Goal: Task Accomplishment & Management: Use online tool/utility

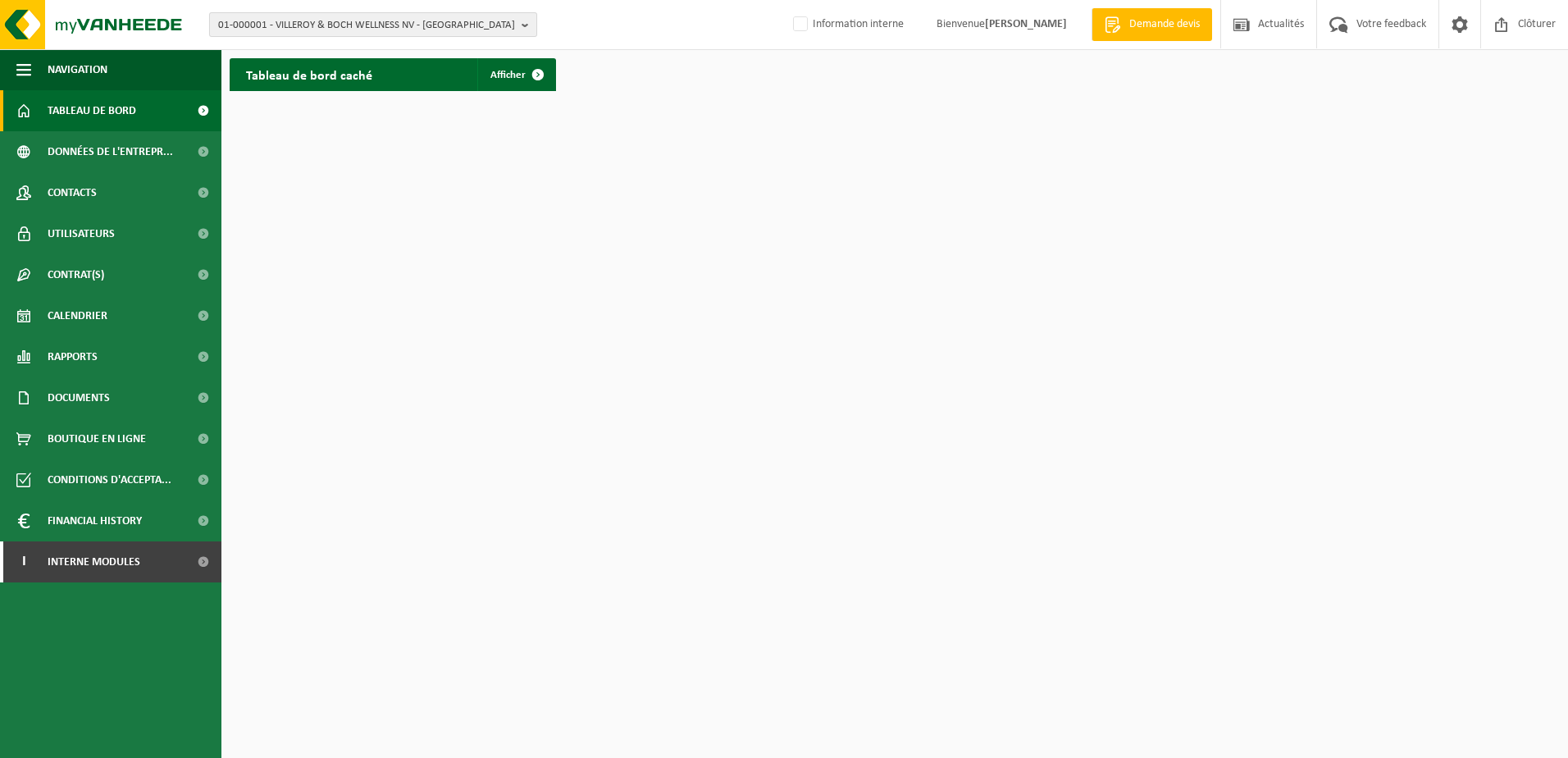
click at [341, 26] on span "01-000001 - VILLEROY & BOCH WELLNESS NV - [GEOGRAPHIC_DATA]" at bounding box center [366, 25] width 297 height 24
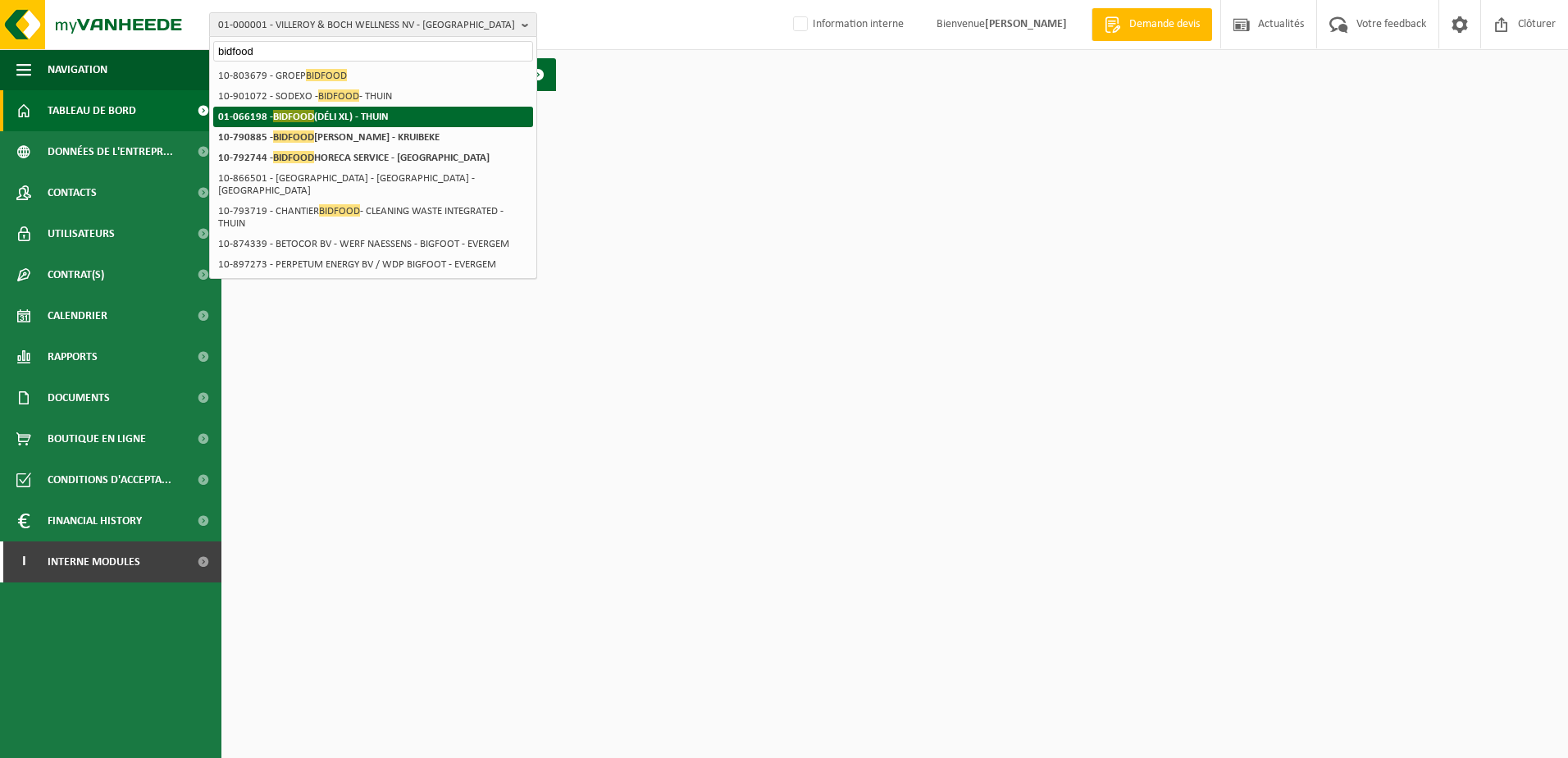
type input "bidfood"
click at [334, 110] on li "01-066198 - BIDFOOD (DÉLI XL) - THUIN" at bounding box center [373, 117] width 320 height 21
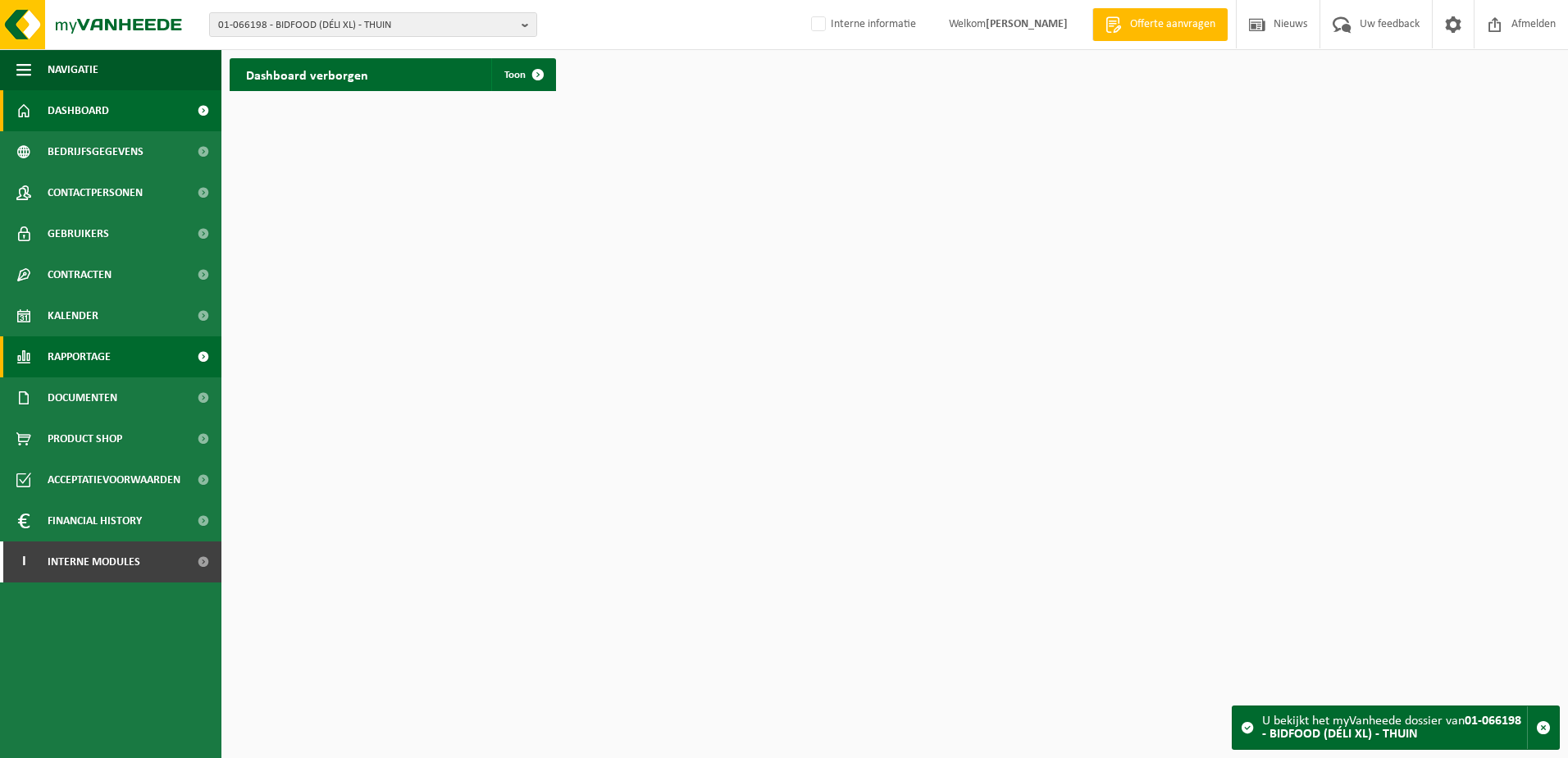
click at [99, 363] on span "Rapportage" at bounding box center [79, 356] width 63 height 41
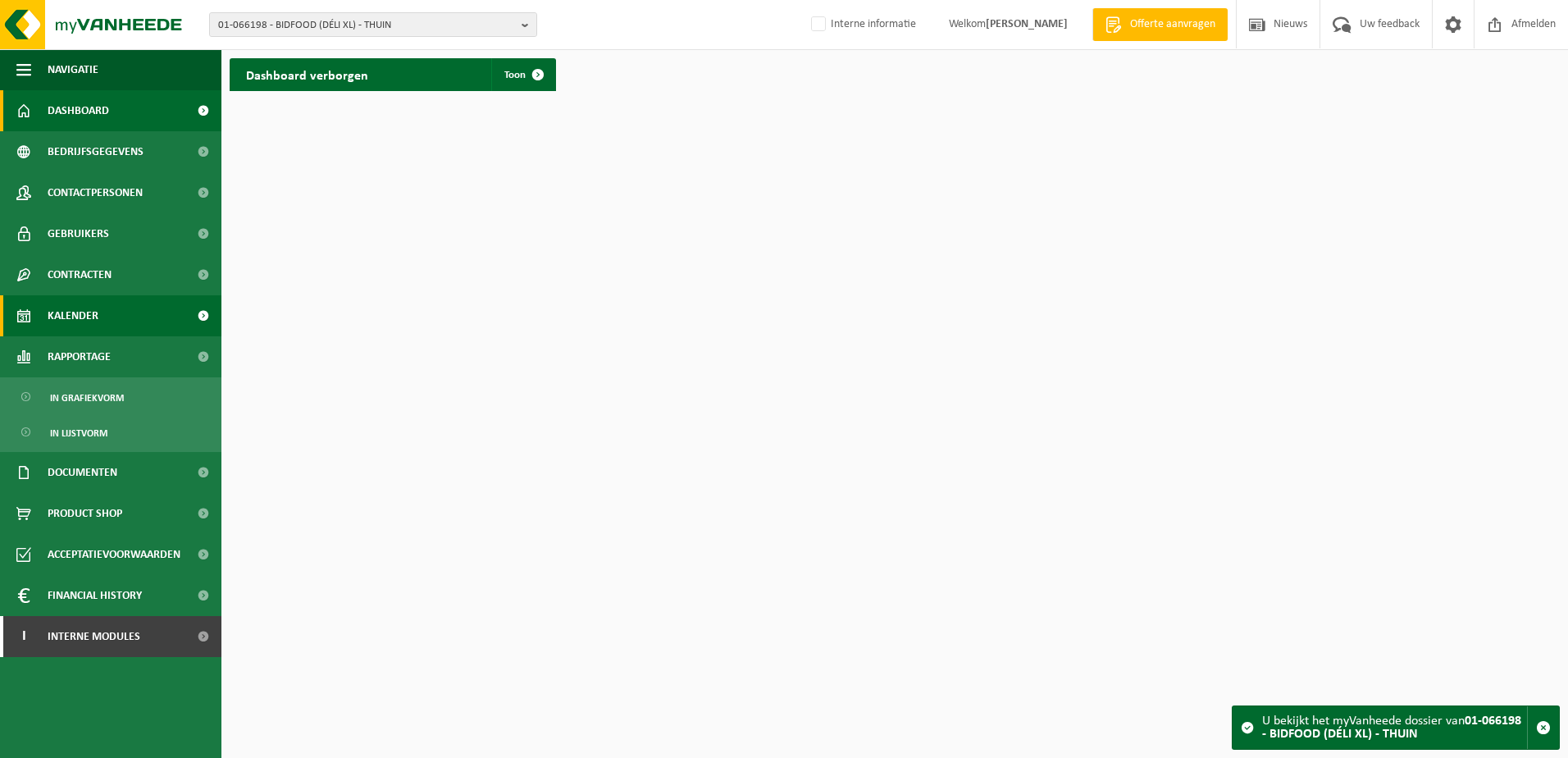
click at [82, 315] on span "Kalender" at bounding box center [73, 315] width 51 height 41
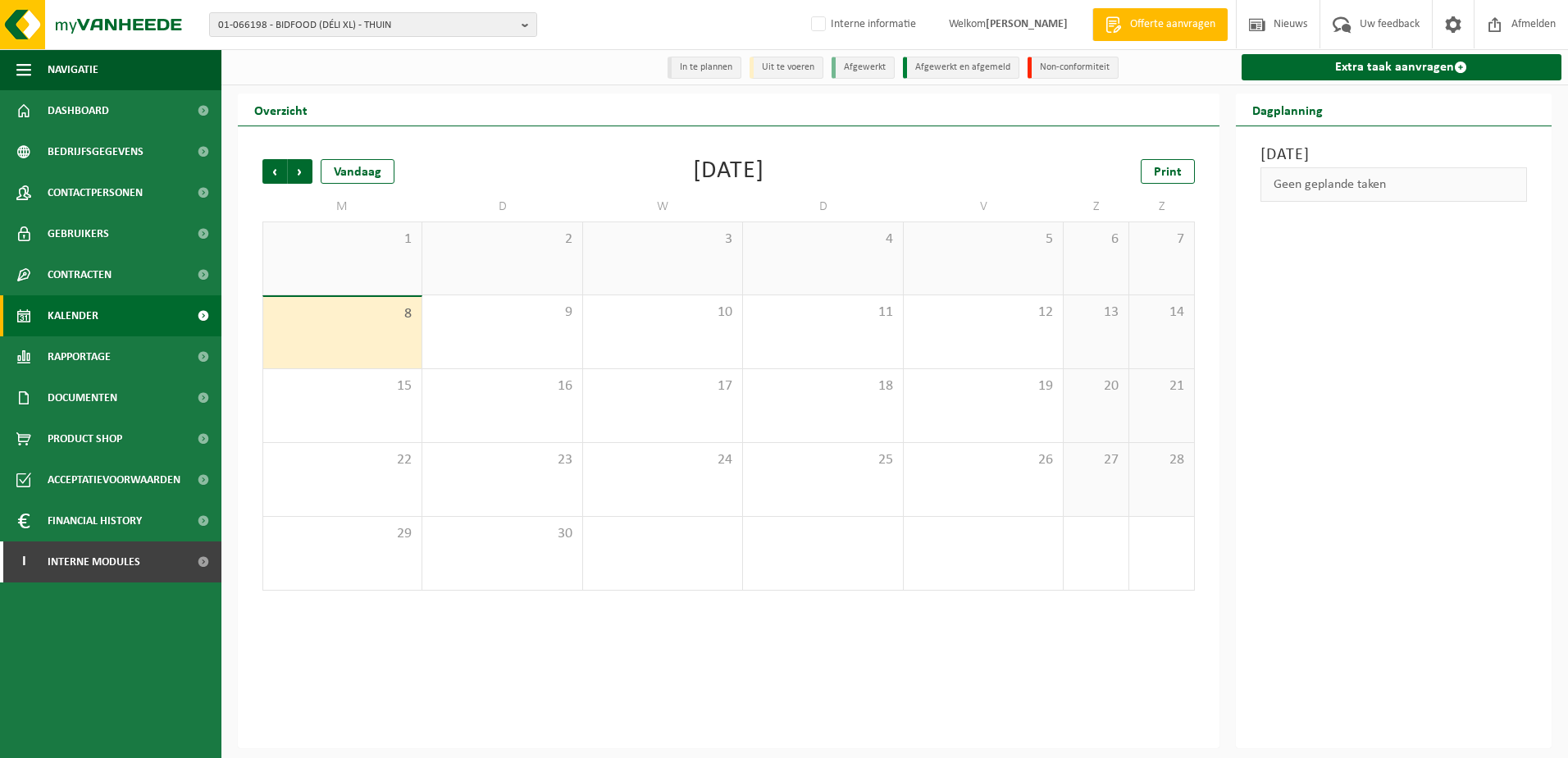
click at [102, 269] on span "Contracten" at bounding box center [79, 274] width 64 height 41
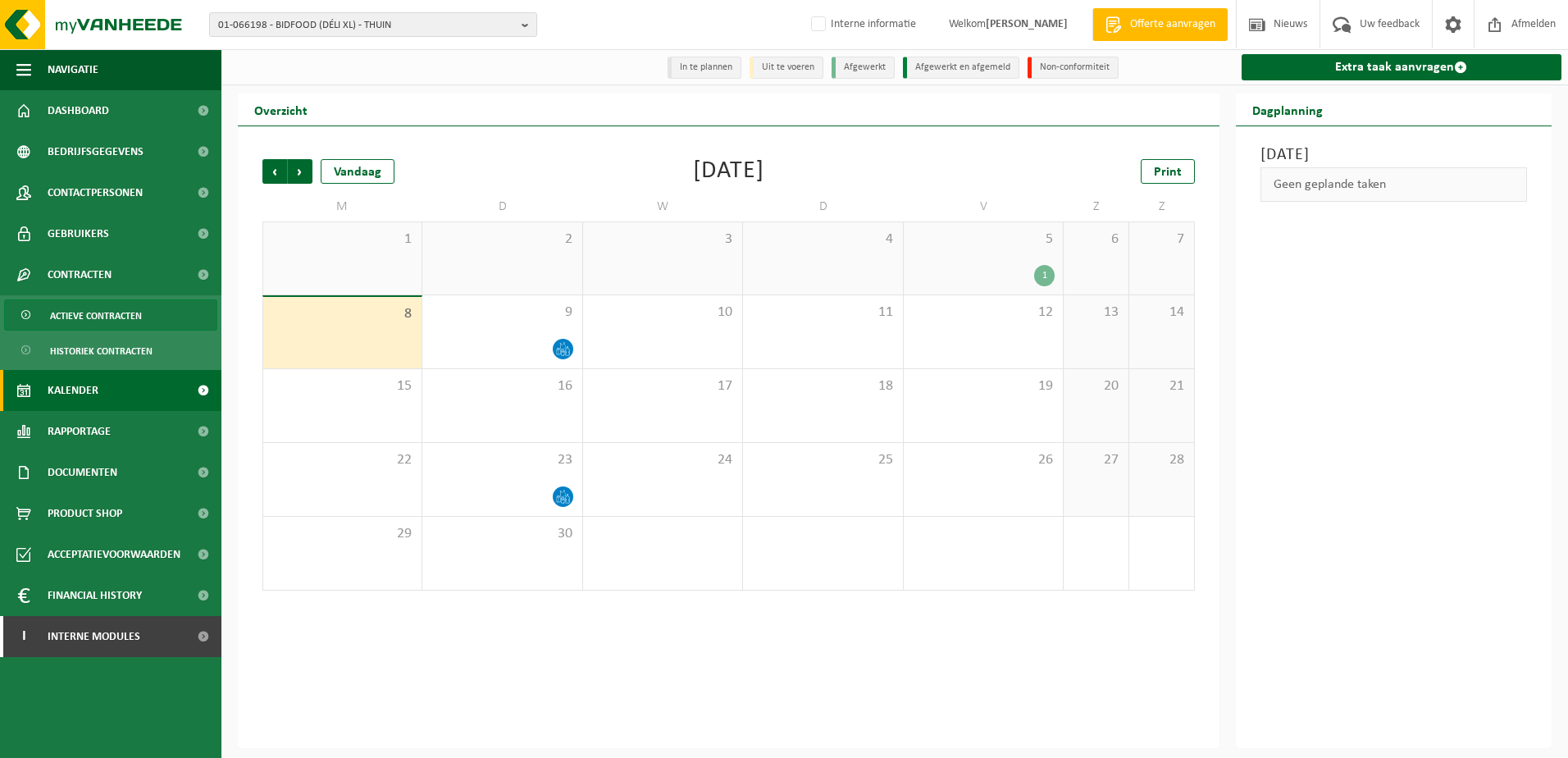
click at [99, 305] on span "Actieve contracten" at bounding box center [95, 315] width 91 height 31
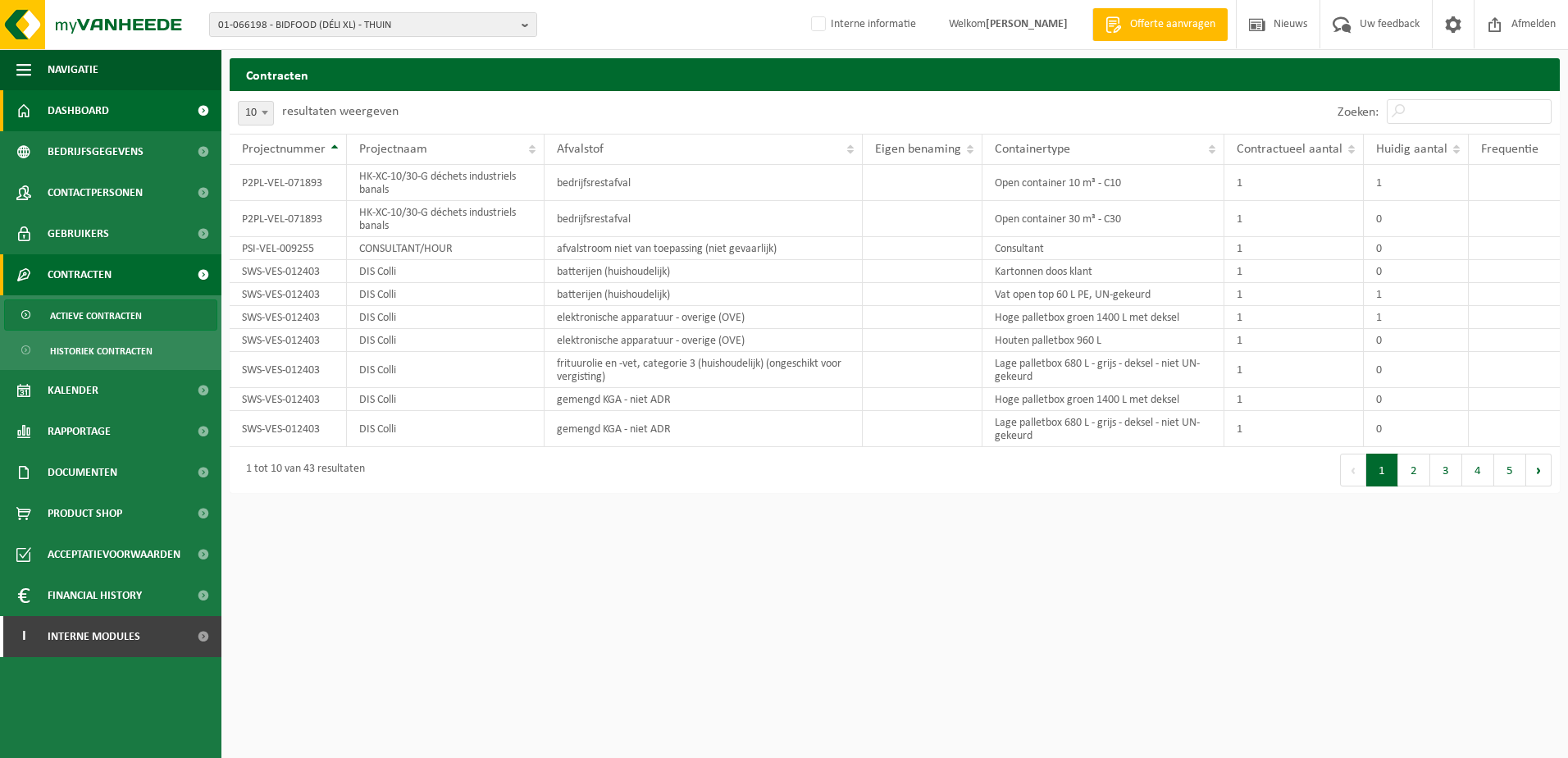
click at [30, 105] on span at bounding box center [24, 111] width 15 height 41
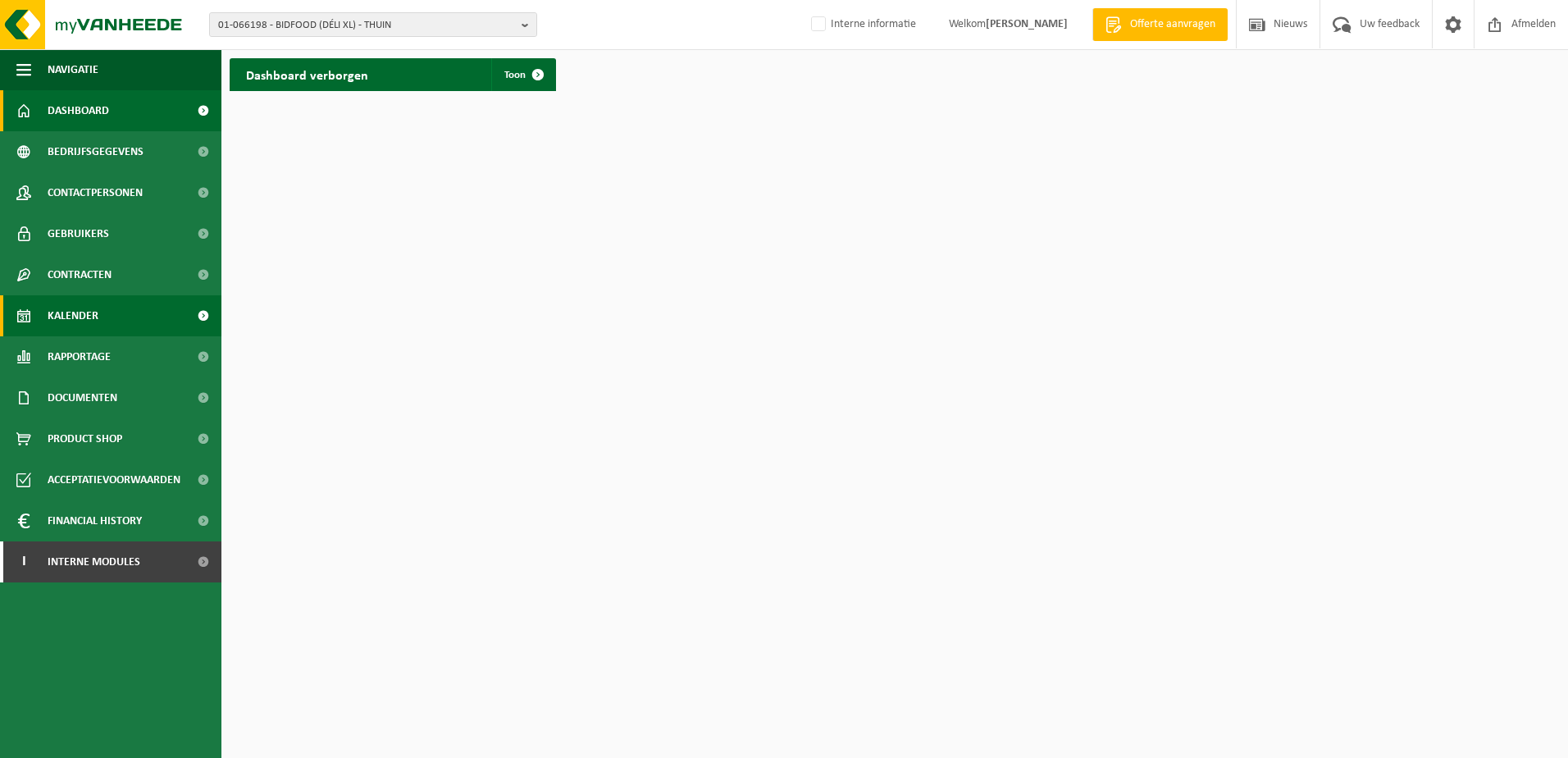
click at [64, 309] on span "Kalender" at bounding box center [73, 315] width 51 height 41
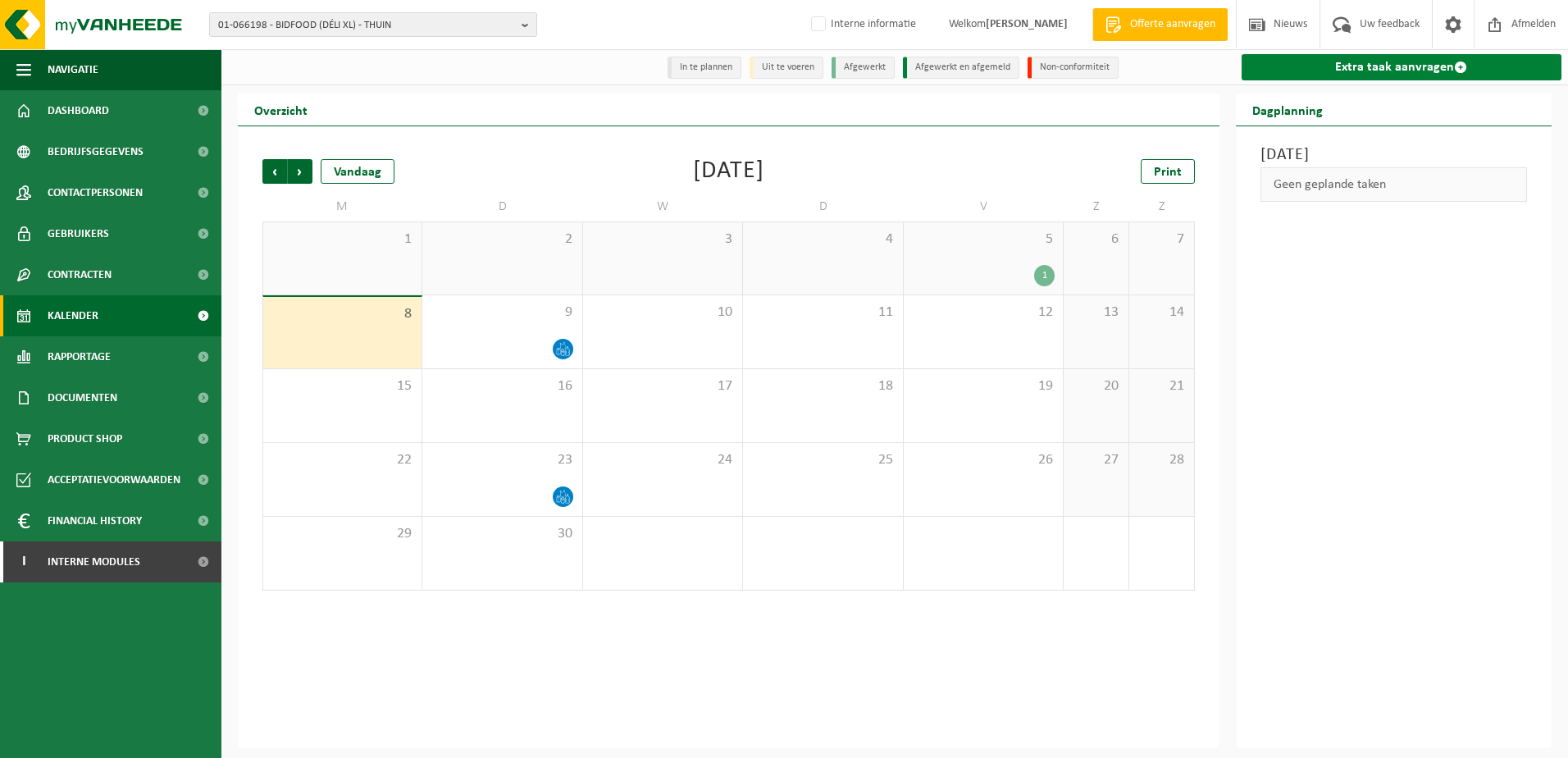
click at [1343, 68] on link "Extra taak aanvragen" at bounding box center [1402, 67] width 321 height 26
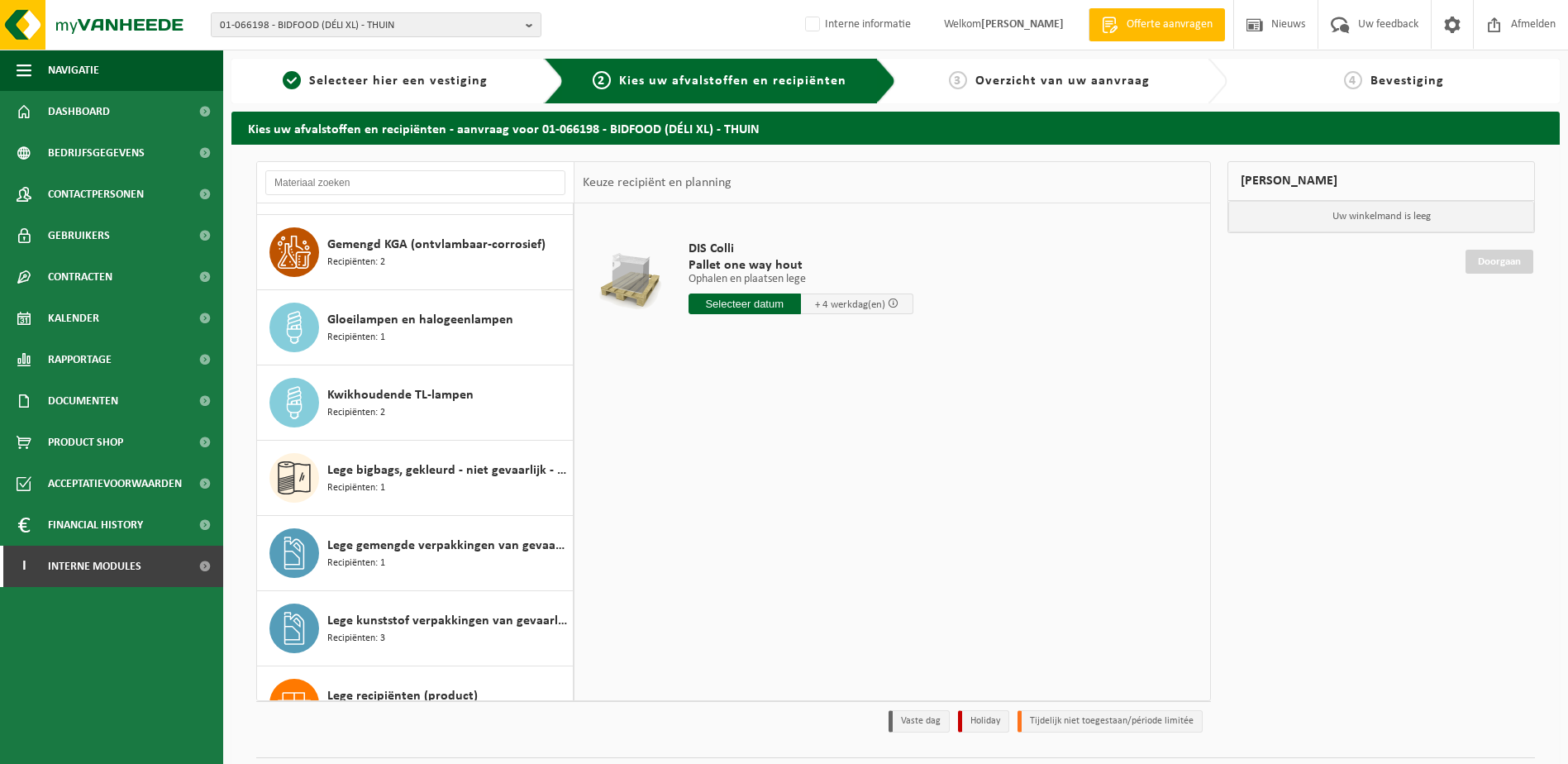
scroll to position [744, 0]
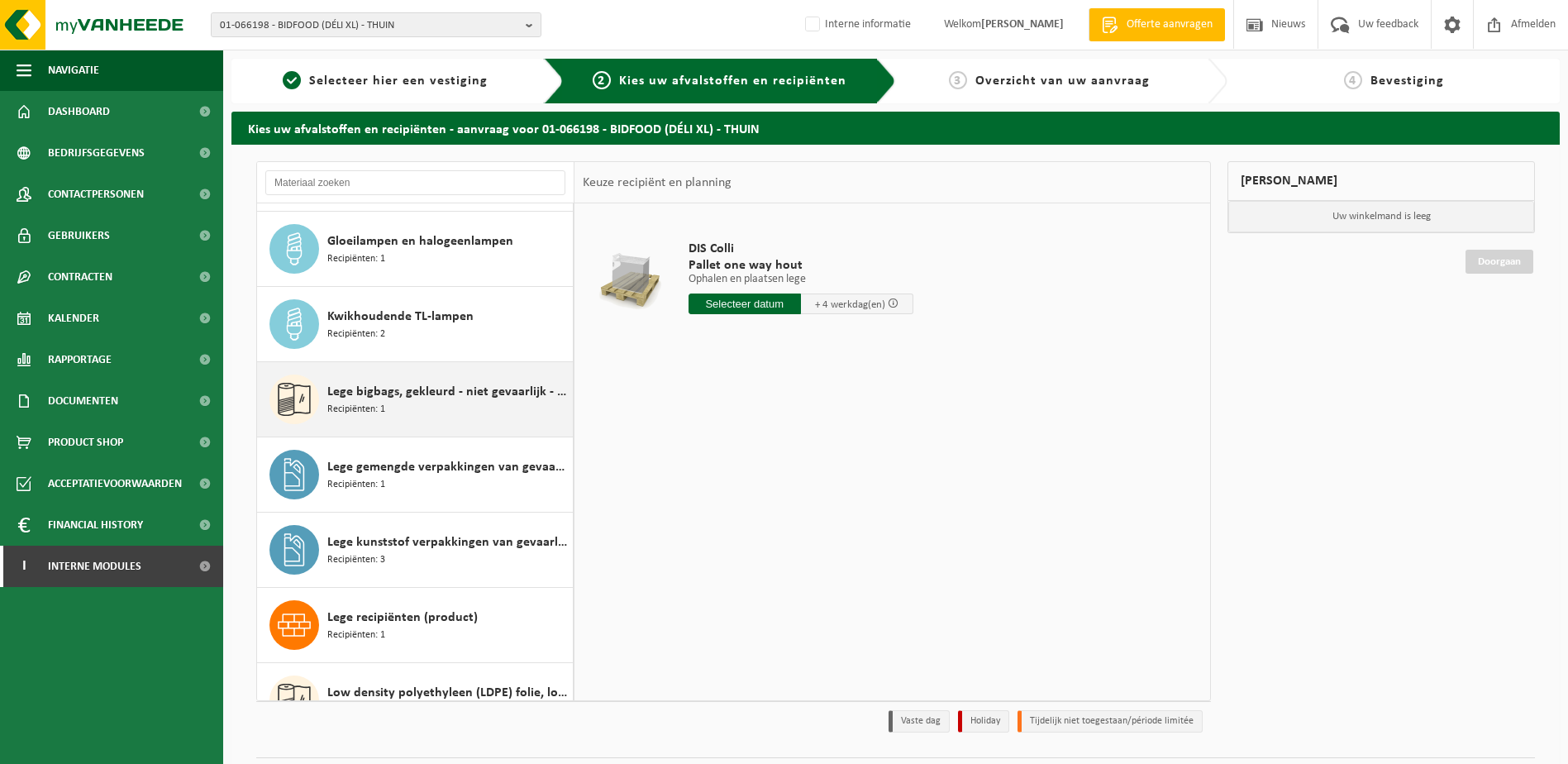
click at [388, 422] on div "Lege bigbags, gekleurd - niet gevaarlijk - los Recipiënten: 1" at bounding box center [448, 399] width 242 height 49
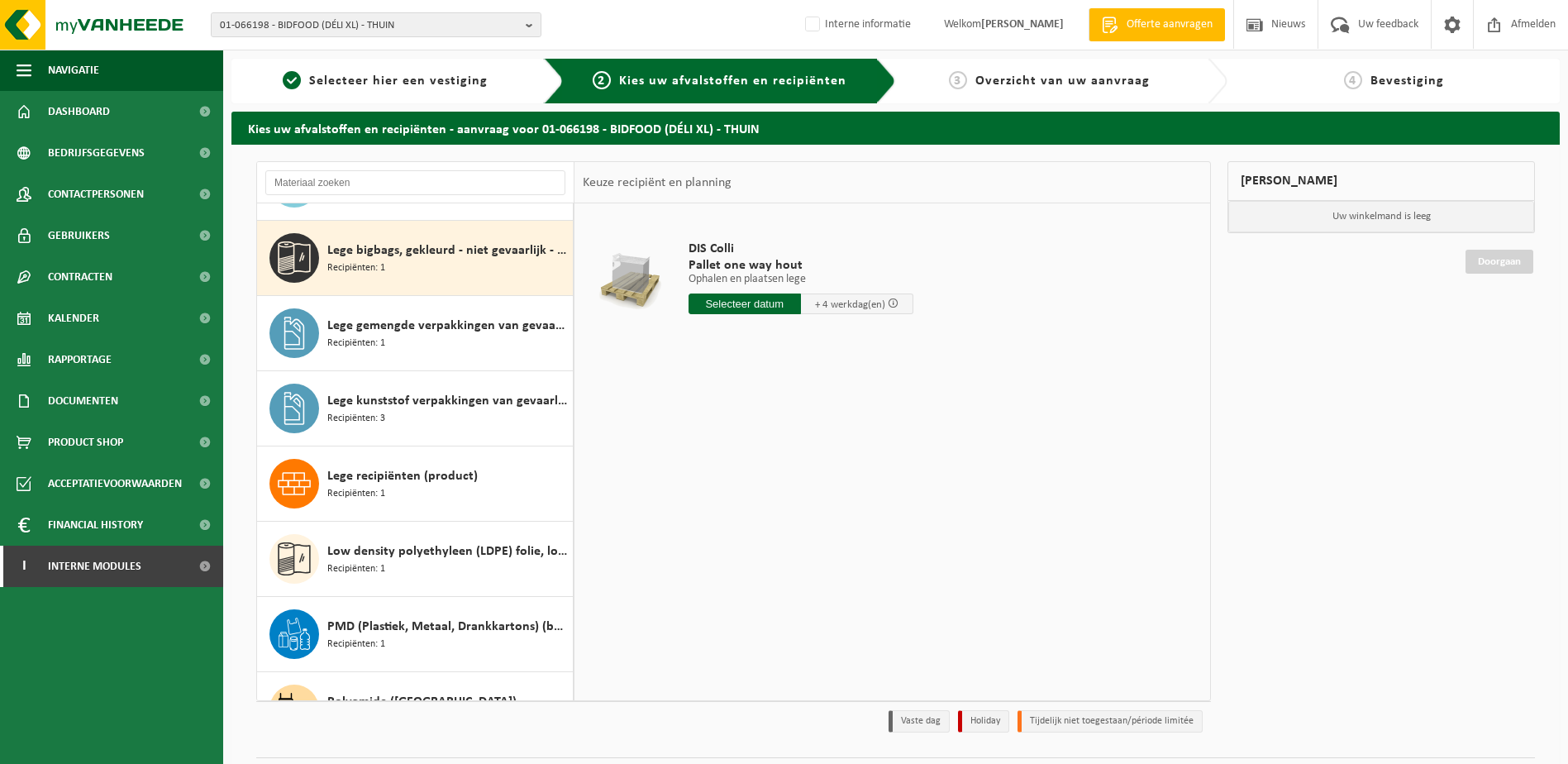
scroll to position [903, 0]
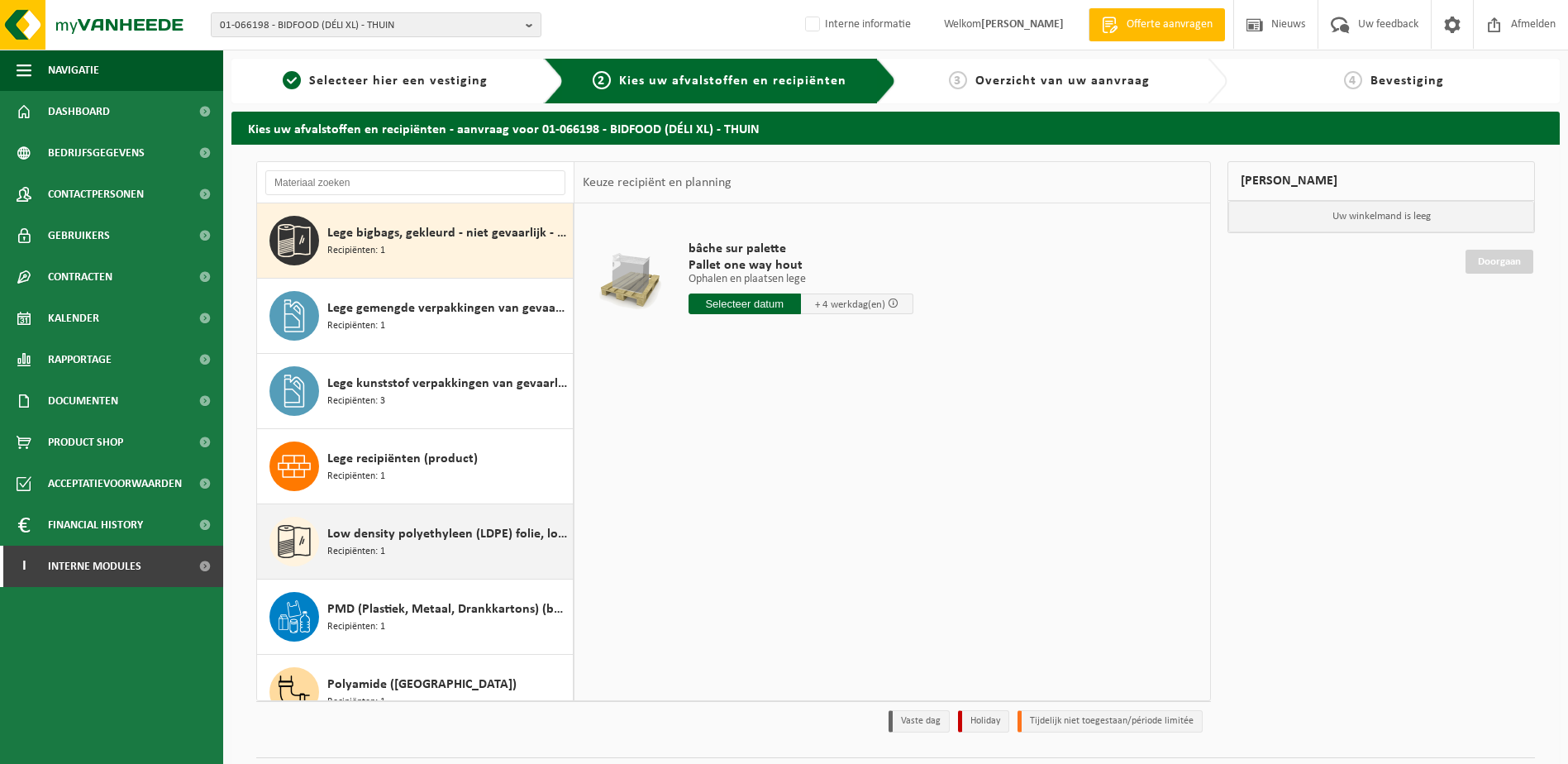
click at [408, 537] on span "Low density polyethyleen (LDPE) folie, los, gekleurd" at bounding box center [448, 534] width 242 height 20
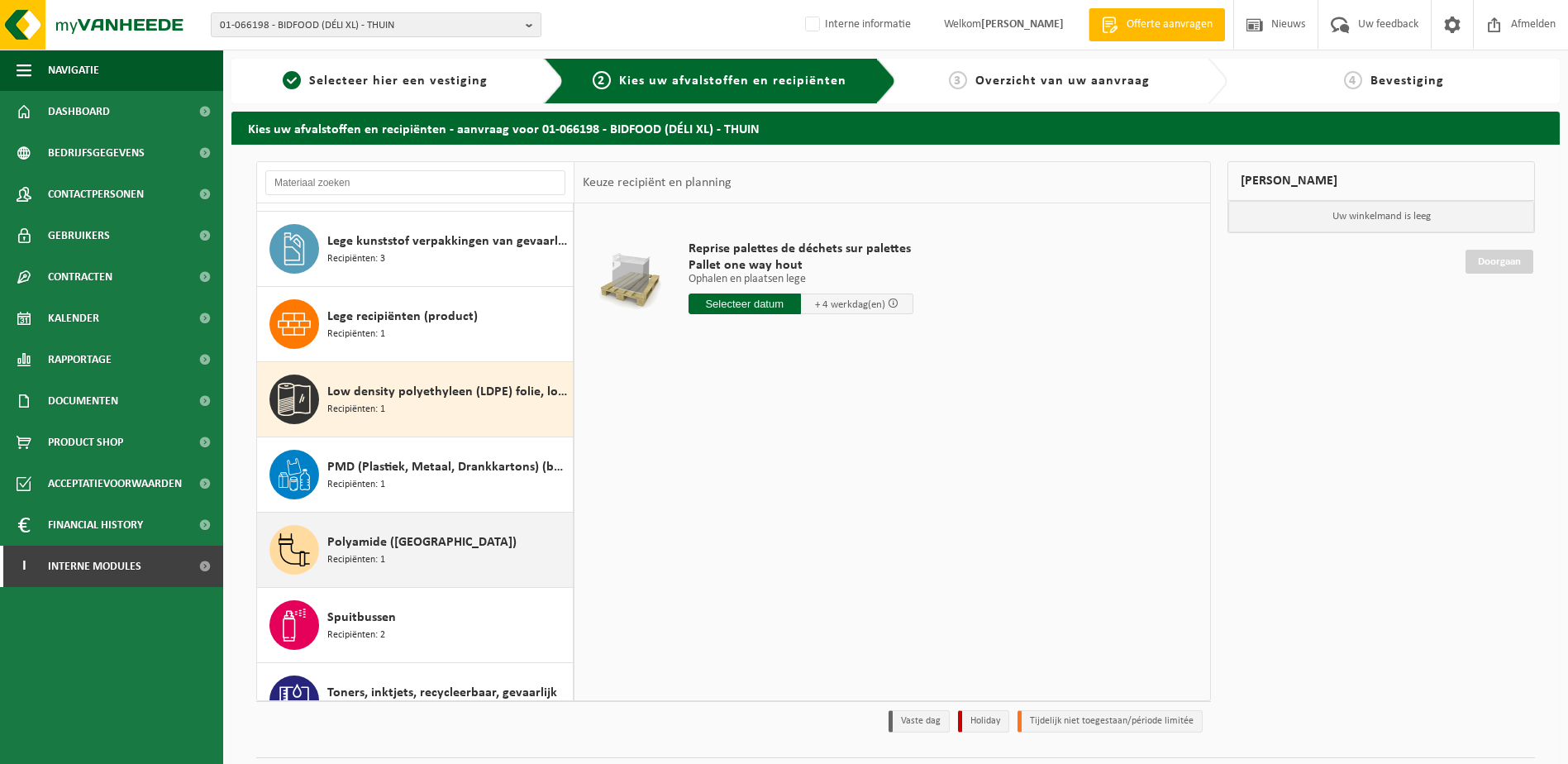
scroll to position [631, 0]
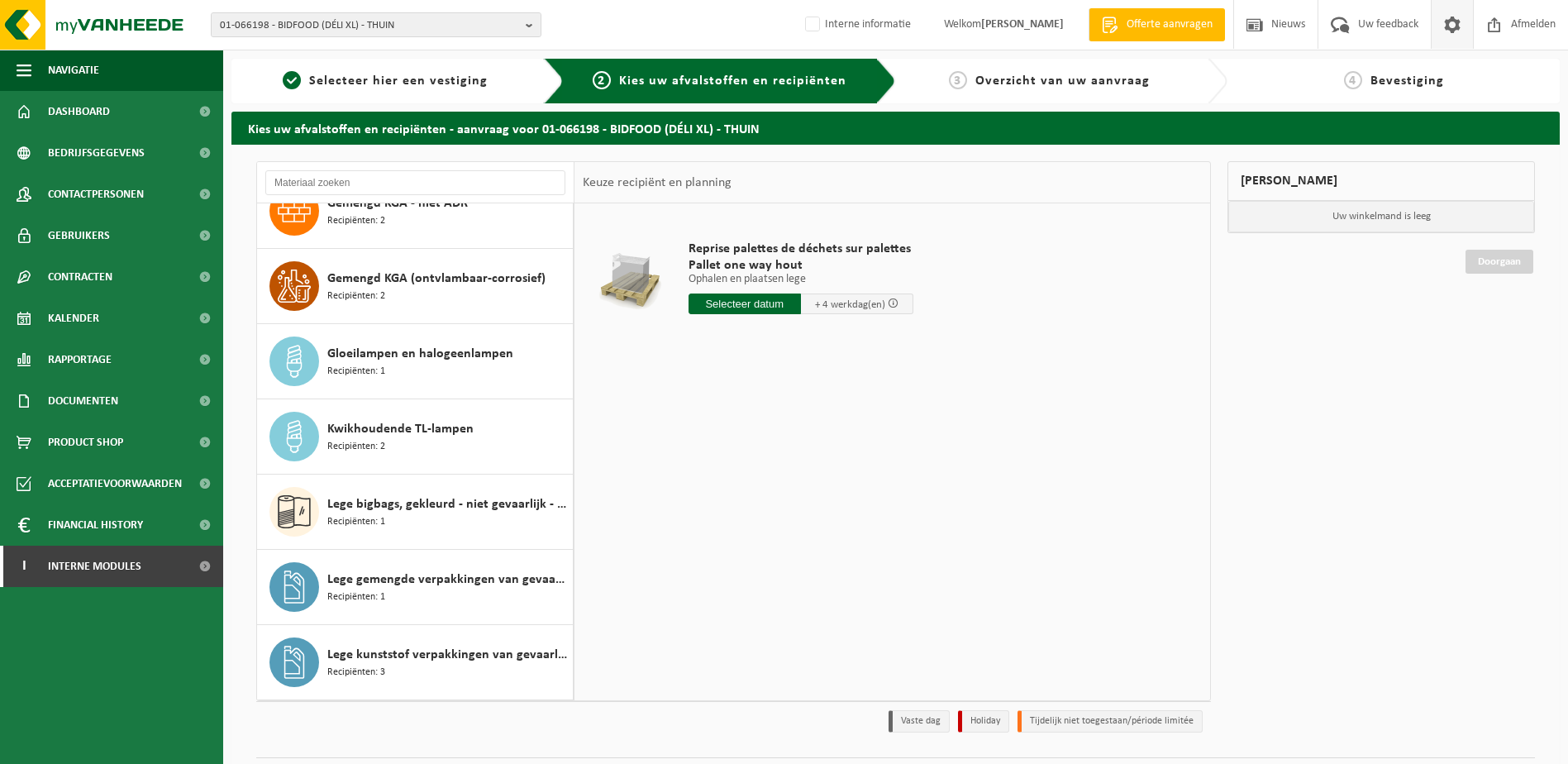
click at [1455, 23] on span at bounding box center [1453, 25] width 25 height 49
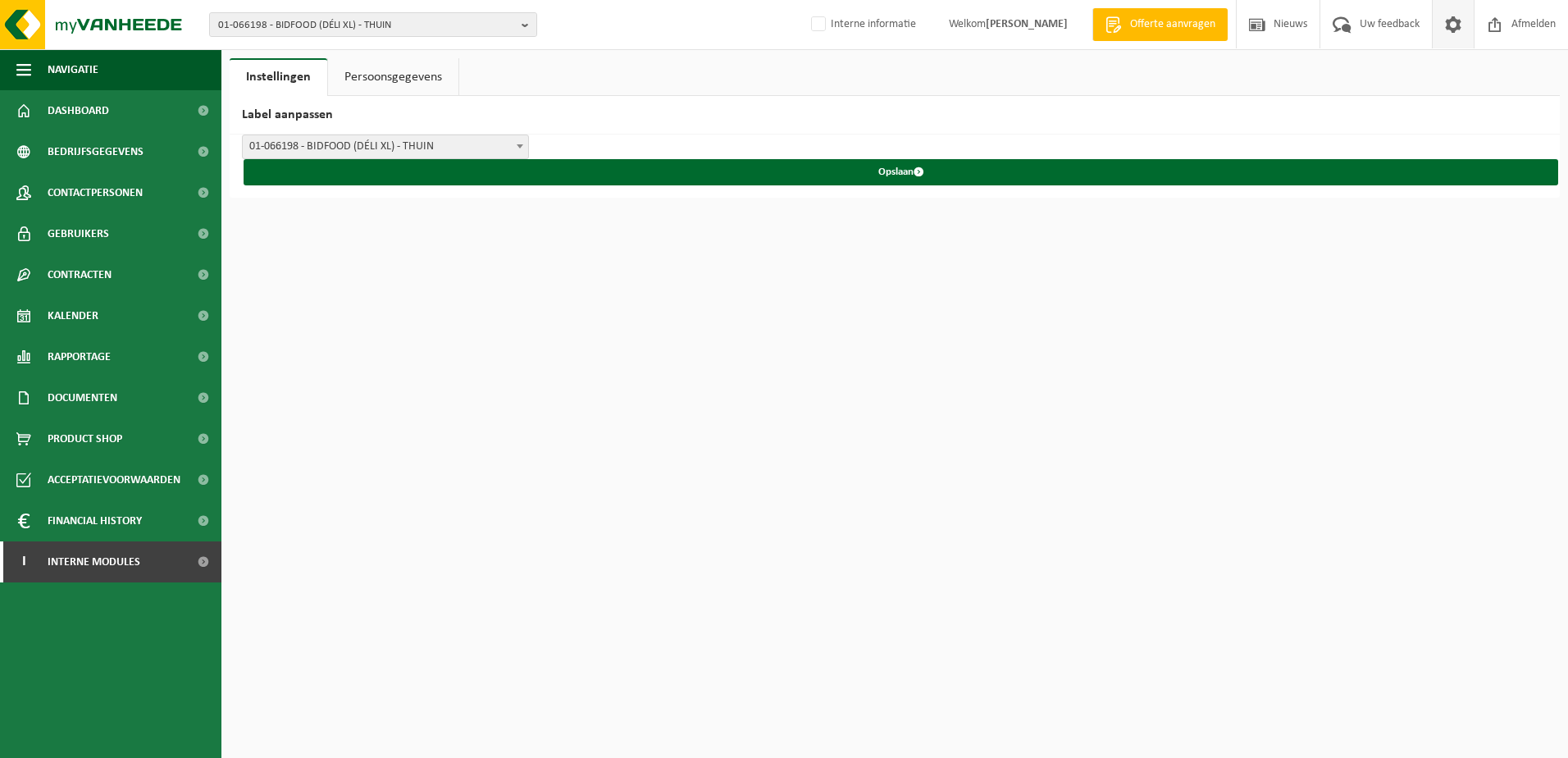
click at [1449, 21] on span at bounding box center [1453, 24] width 24 height 49
click at [104, 311] on link "Kalender" at bounding box center [111, 315] width 221 height 41
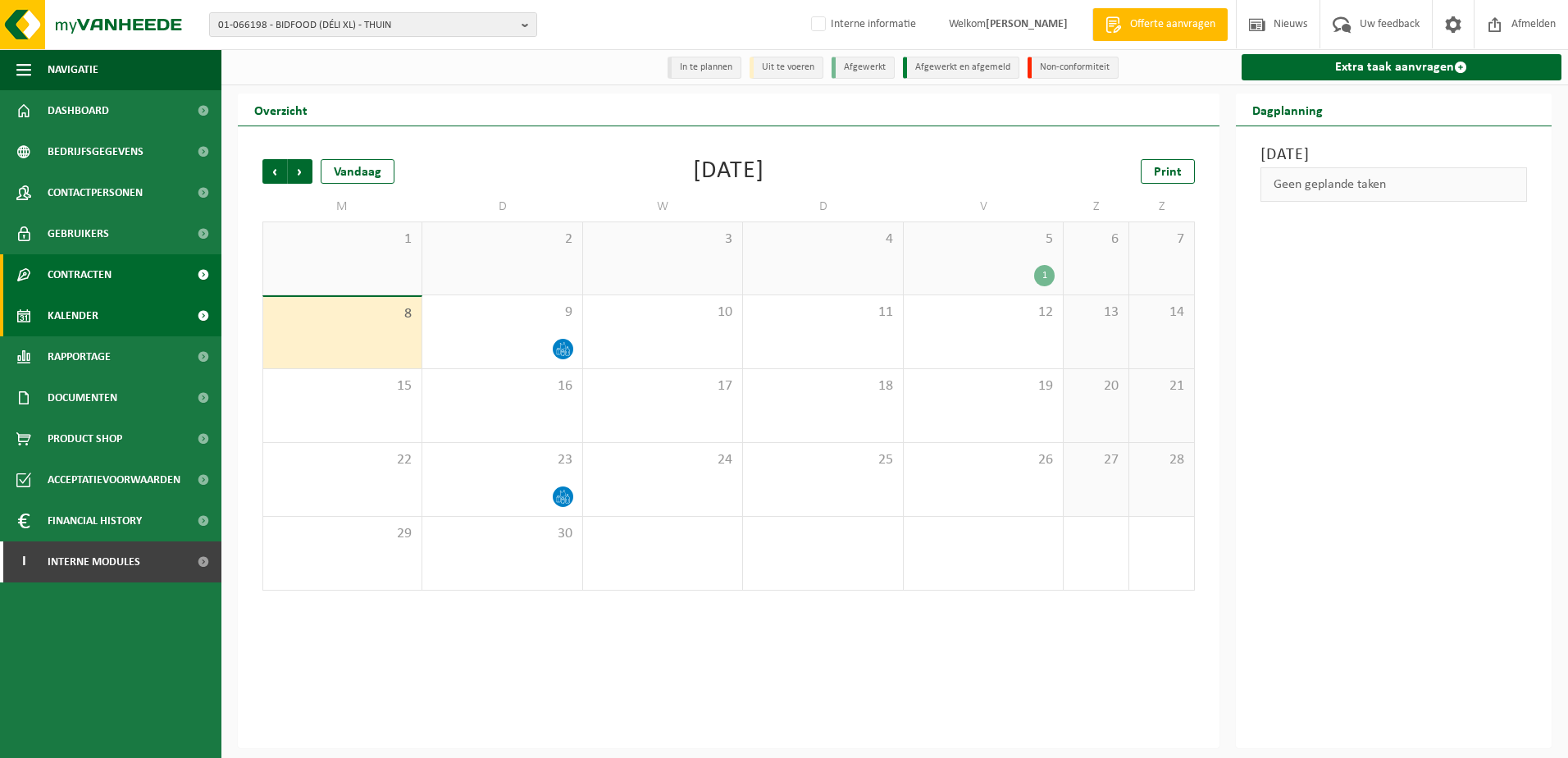
click at [107, 274] on span "Contracten" at bounding box center [79, 274] width 64 height 41
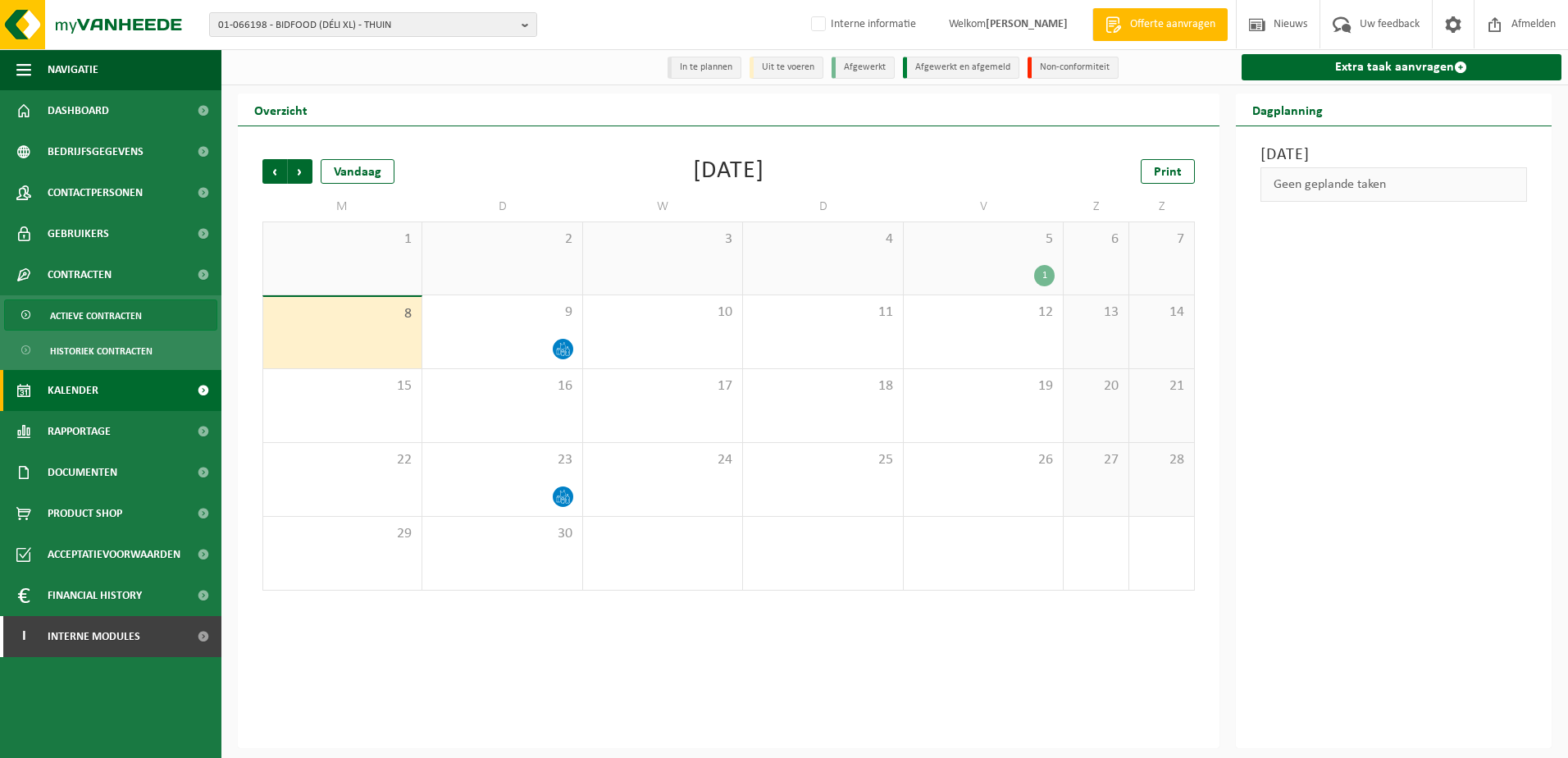
click at [87, 312] on span "Actieve contracten" at bounding box center [95, 315] width 91 height 31
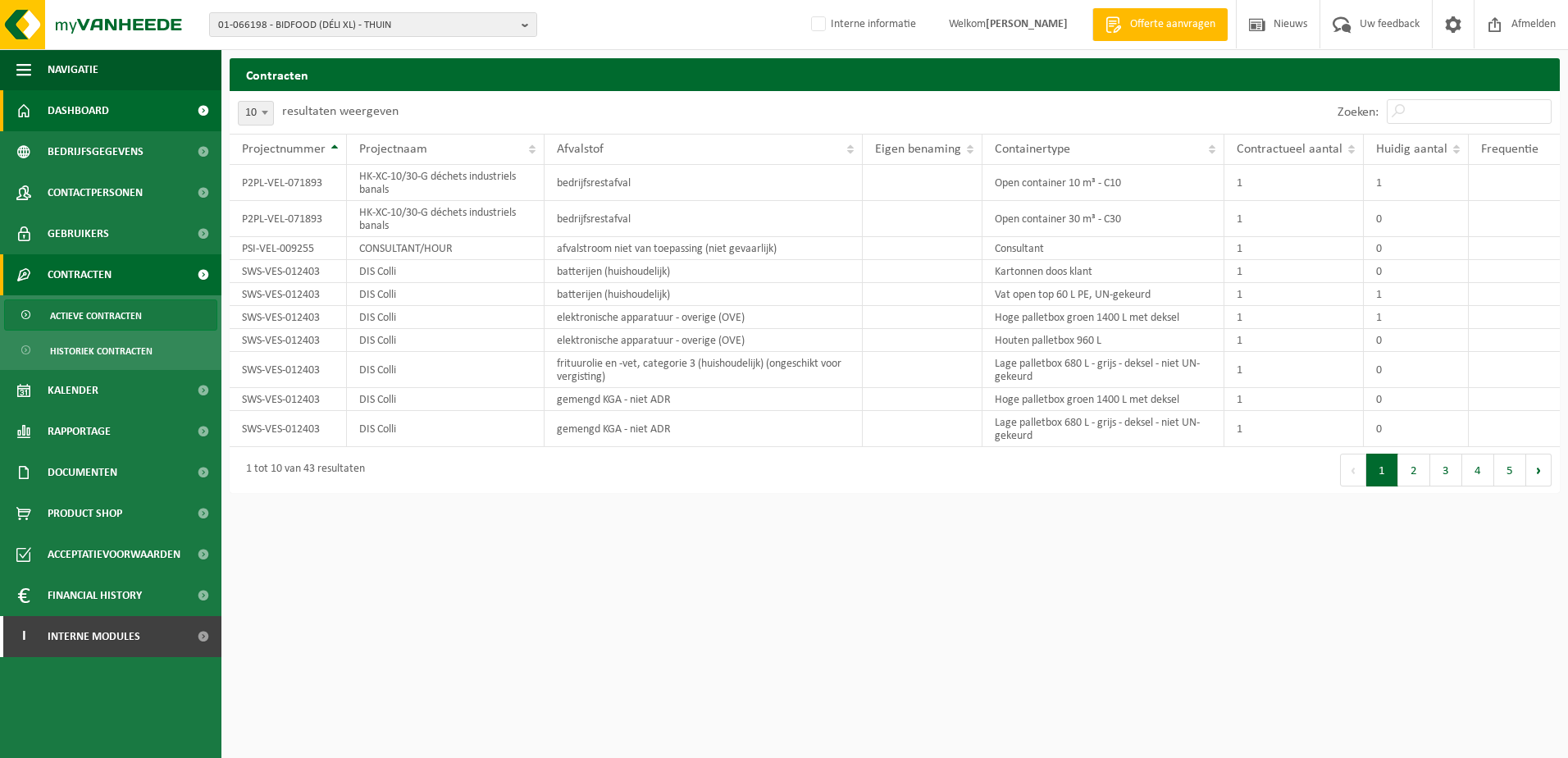
click at [67, 107] on span "Dashboard" at bounding box center [78, 111] width 62 height 41
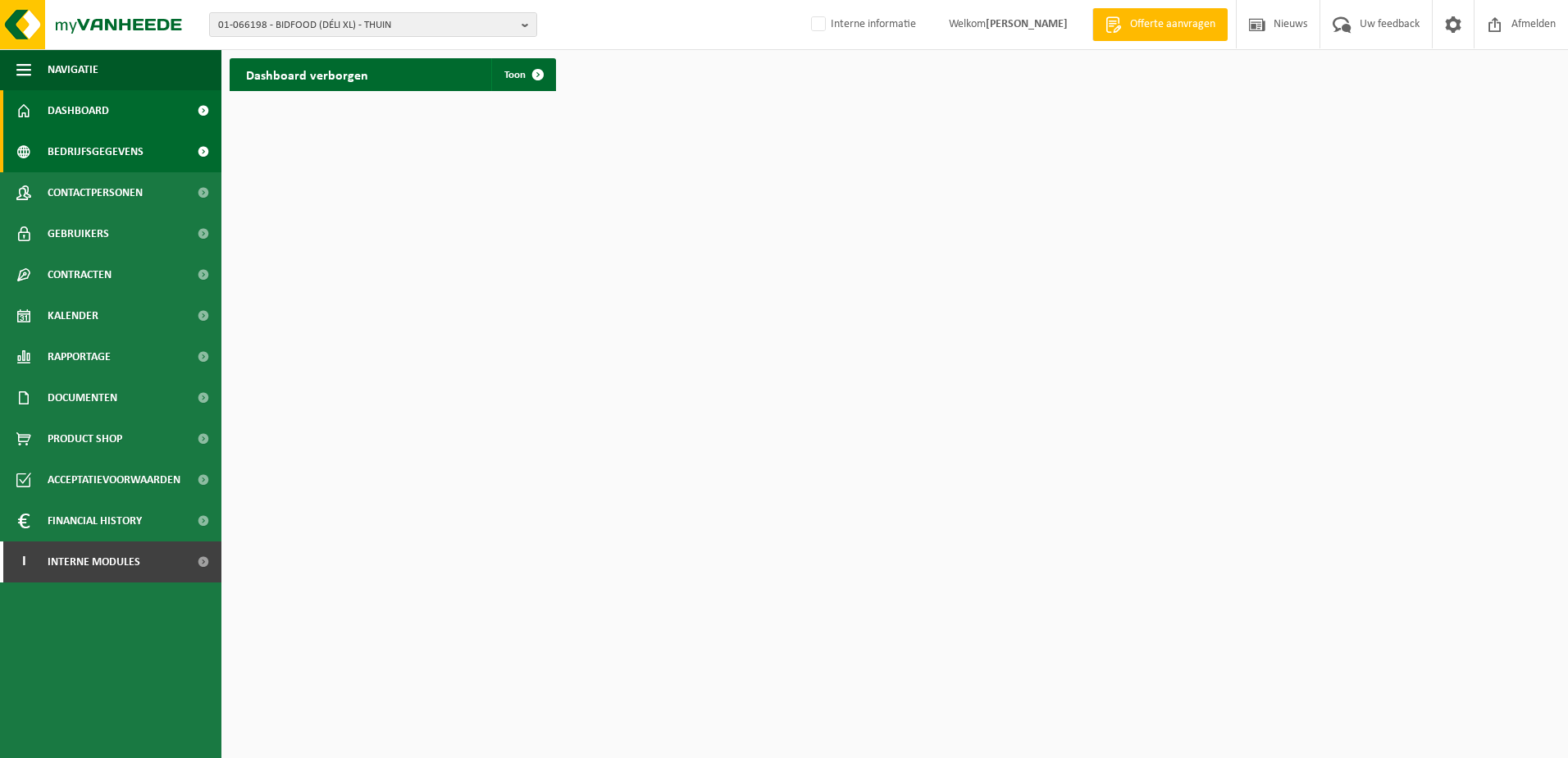
click at [100, 156] on span "Bedrijfsgegevens" at bounding box center [96, 152] width 96 height 41
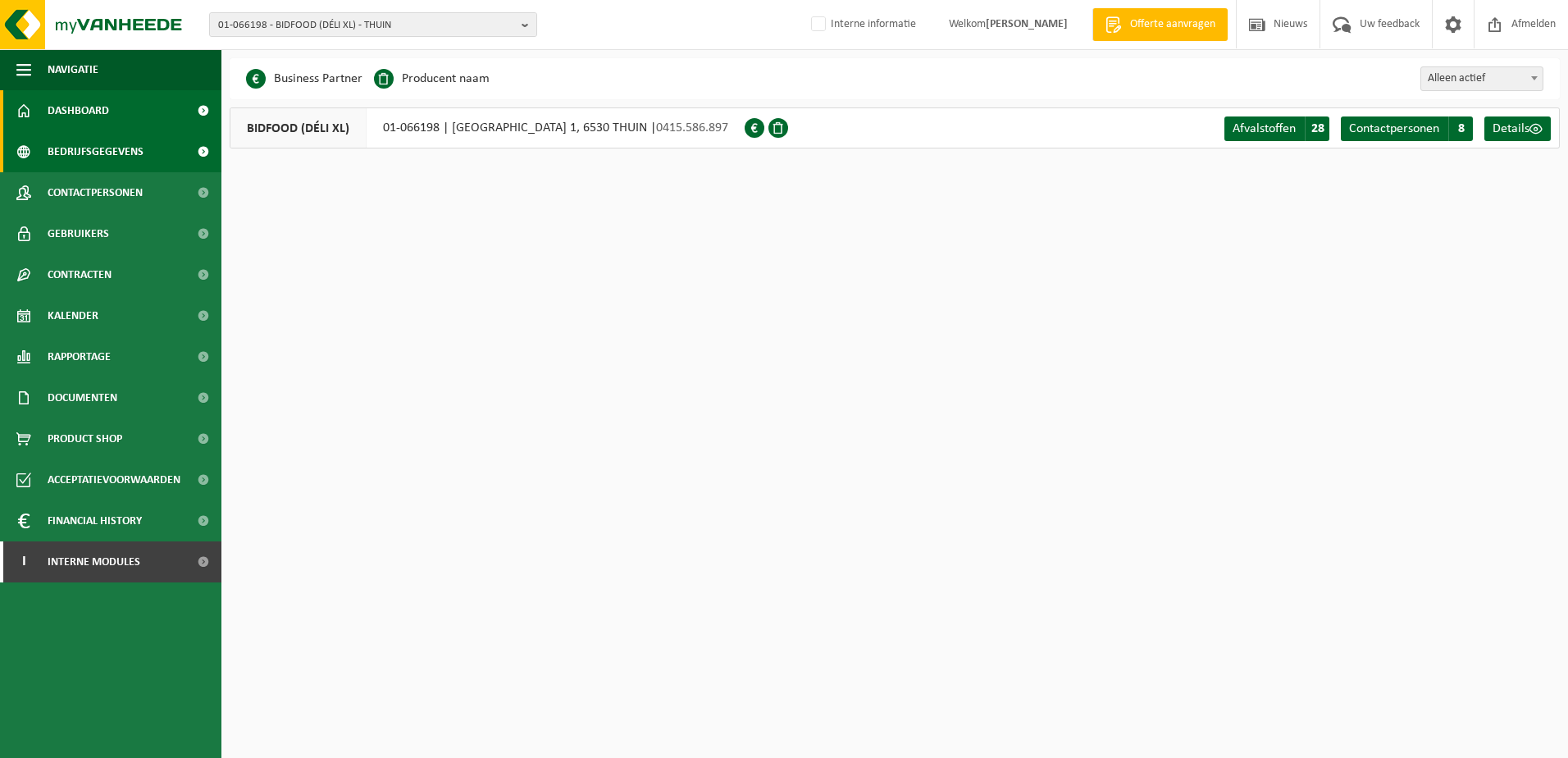
click at [139, 102] on link "Dashboard" at bounding box center [111, 111] width 221 height 41
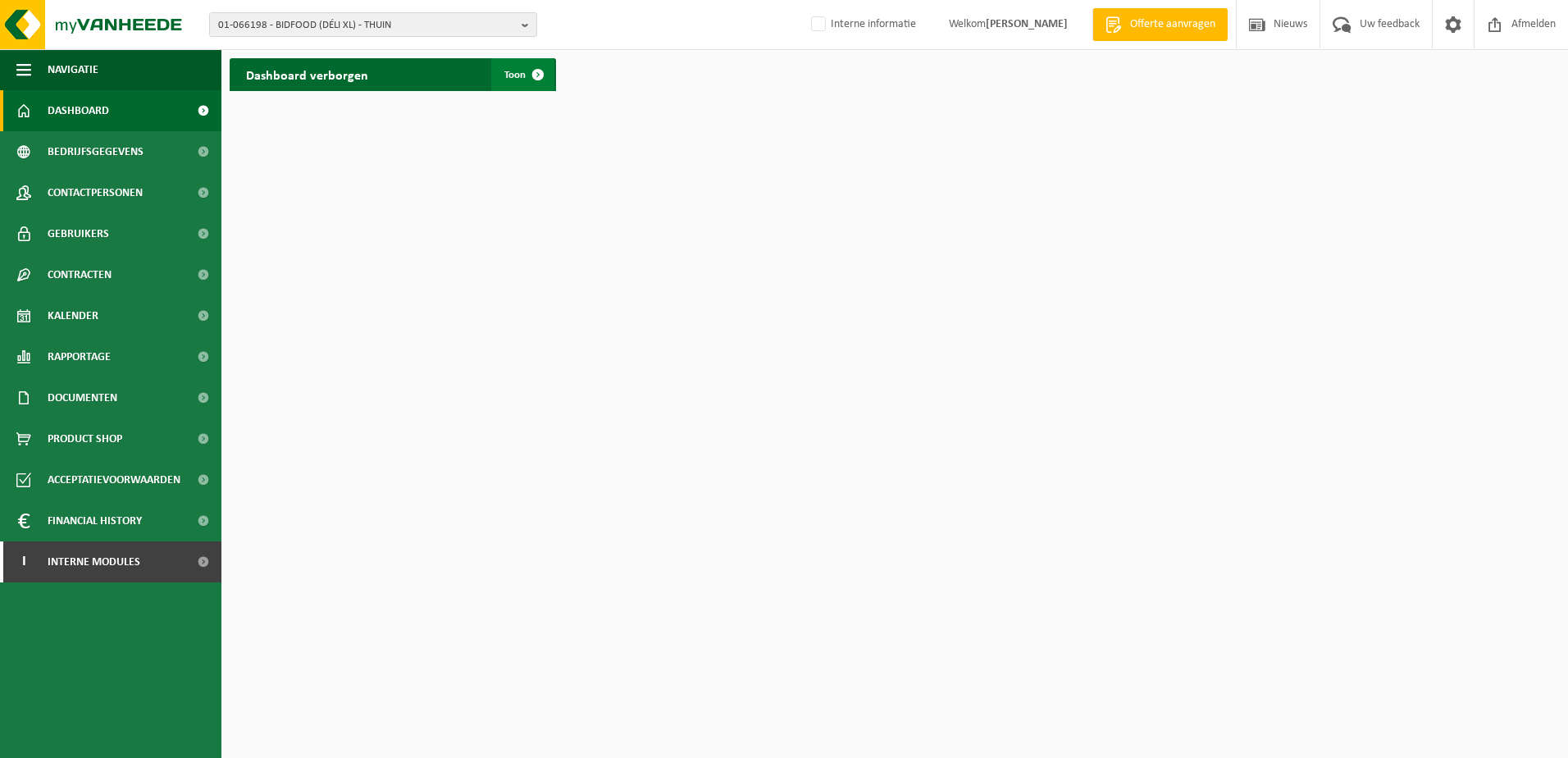
click at [510, 67] on link "Toon" at bounding box center [523, 75] width 63 height 33
